Goal: Find specific page/section: Find specific page/section

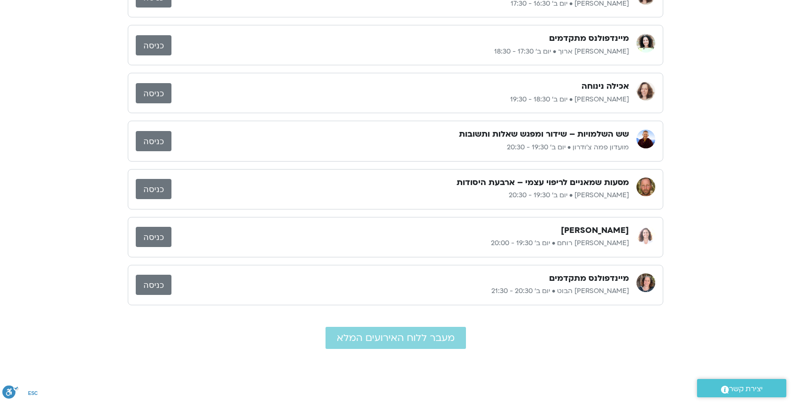
scroll to position [470, 0]
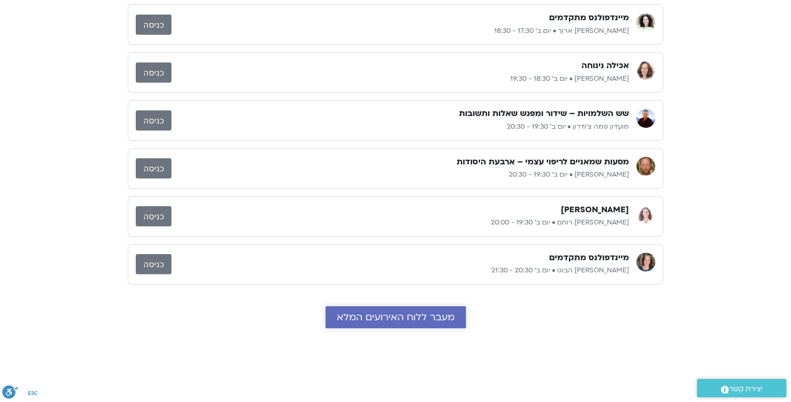
click at [337, 314] on span "מעבר ללוח האירועים המלא" at bounding box center [396, 317] width 118 height 11
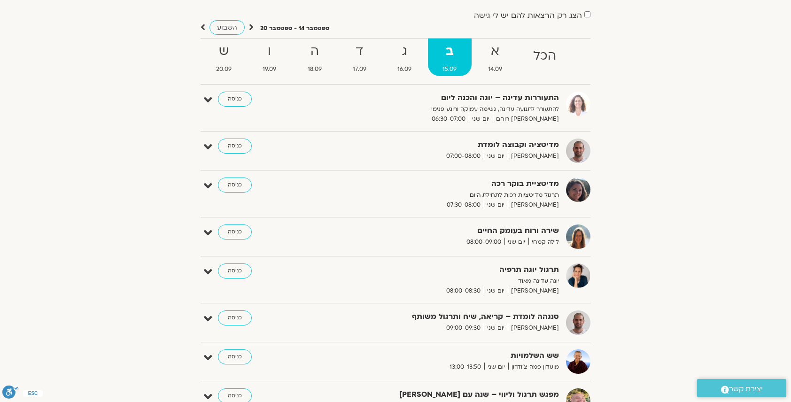
scroll to position [47, 0]
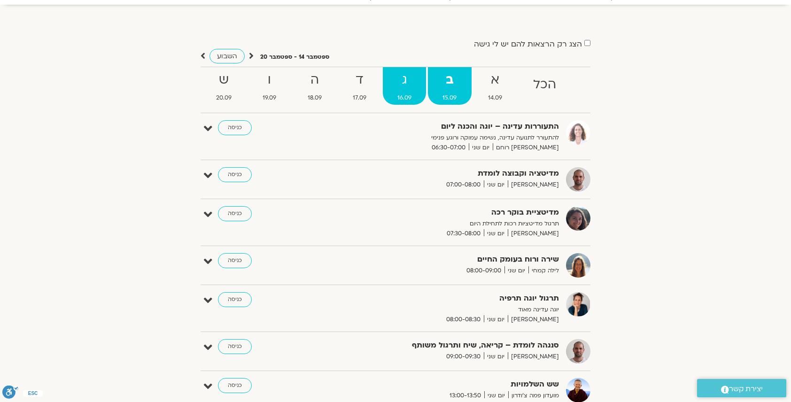
click at [398, 83] on strong "ג" at bounding box center [404, 80] width 43 height 21
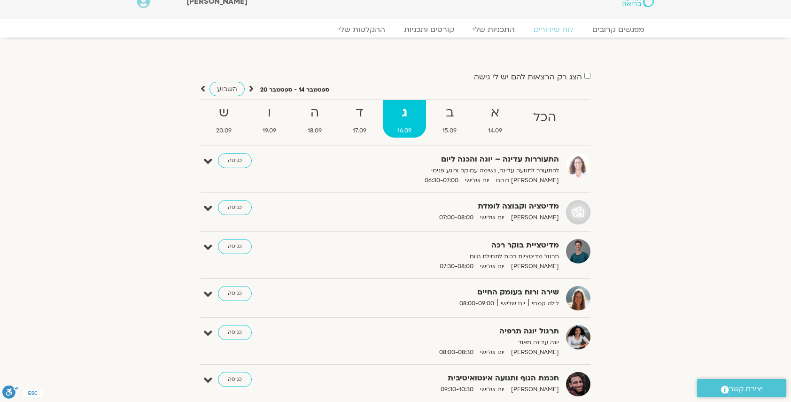
scroll to position [0, 0]
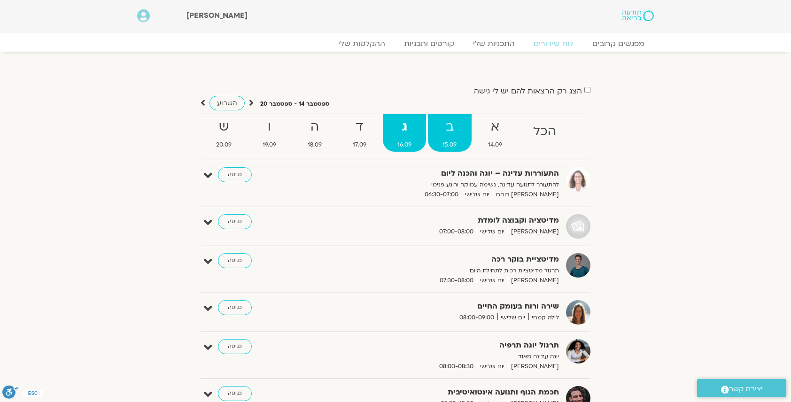
click at [449, 126] on strong "ב" at bounding box center [449, 126] width 43 height 21
